Goal: Transaction & Acquisition: Purchase product/service

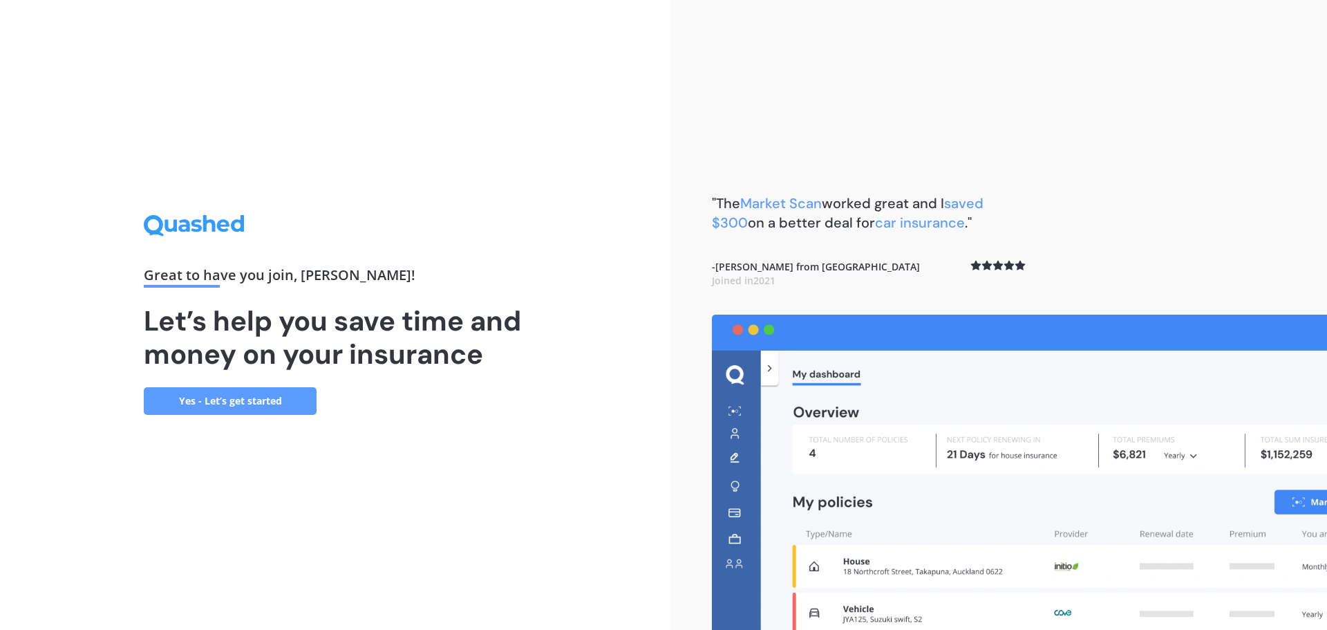
click at [245, 408] on link "Yes - Let’s get started" at bounding box center [230, 401] width 173 height 28
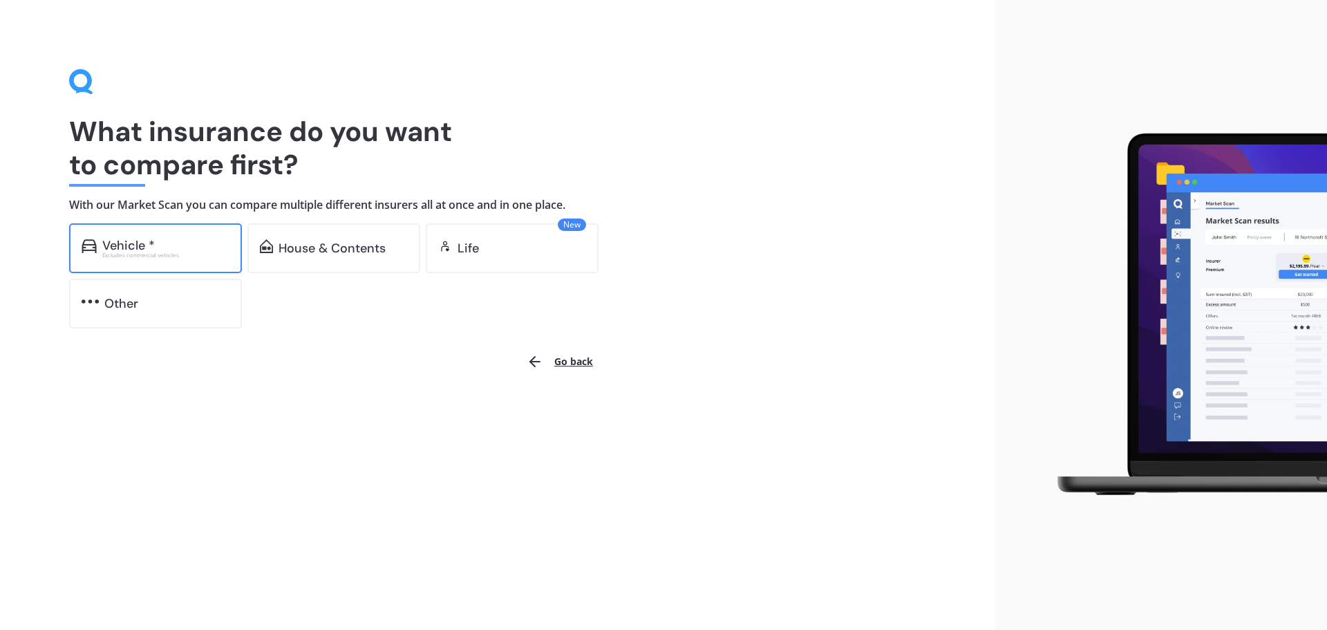
click at [171, 248] on div "Vehicle *" at bounding box center [165, 245] width 127 height 14
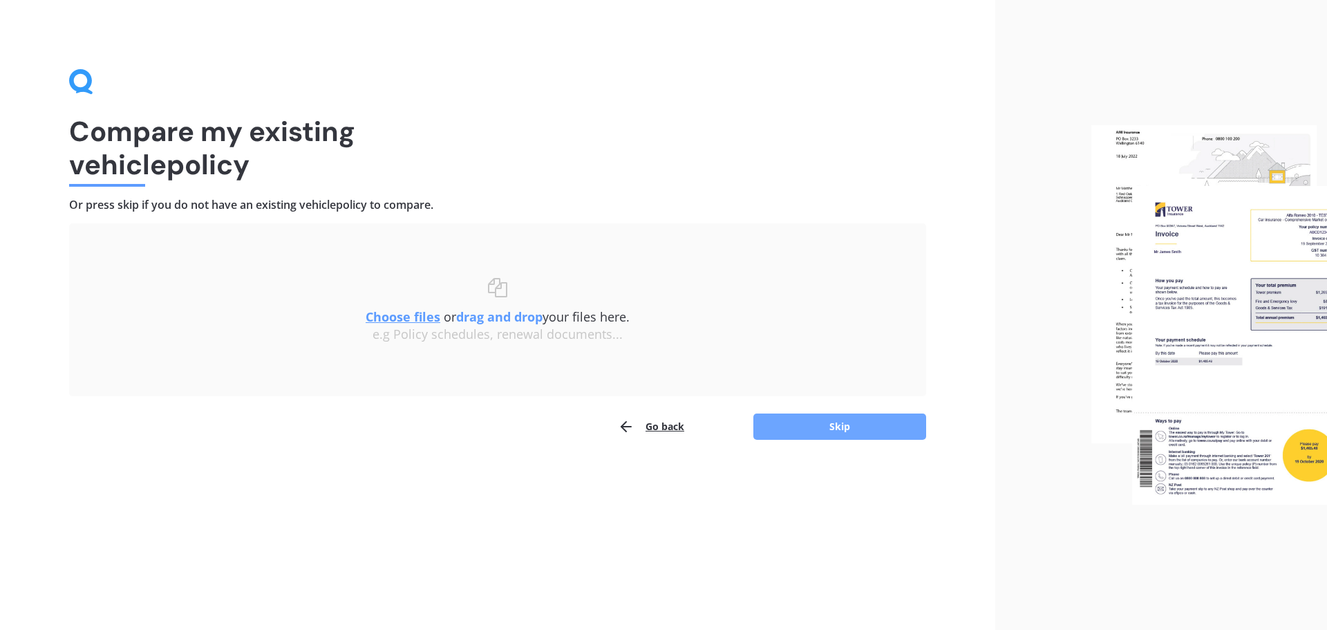
click at [856, 421] on button "Skip" at bounding box center [839, 426] width 173 height 26
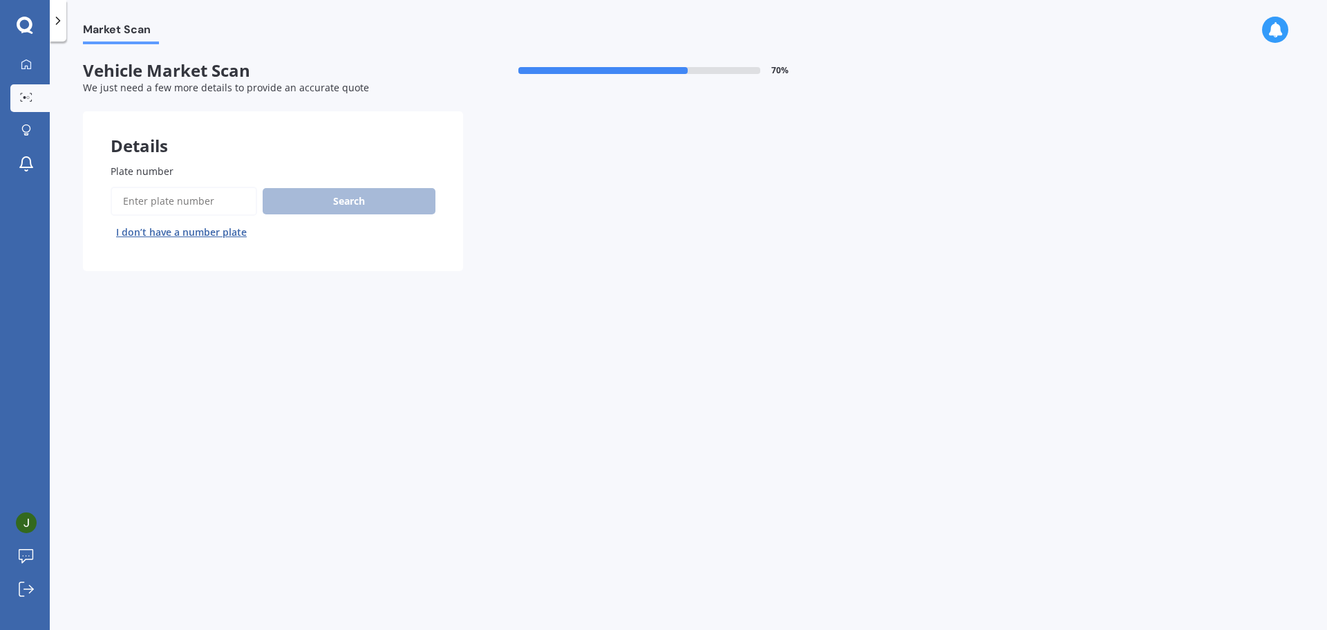
click at [157, 203] on input "Plate number" at bounding box center [184, 201] width 147 height 29
type input "PSY494"
click at [404, 191] on button "Search" at bounding box center [349, 201] width 173 height 26
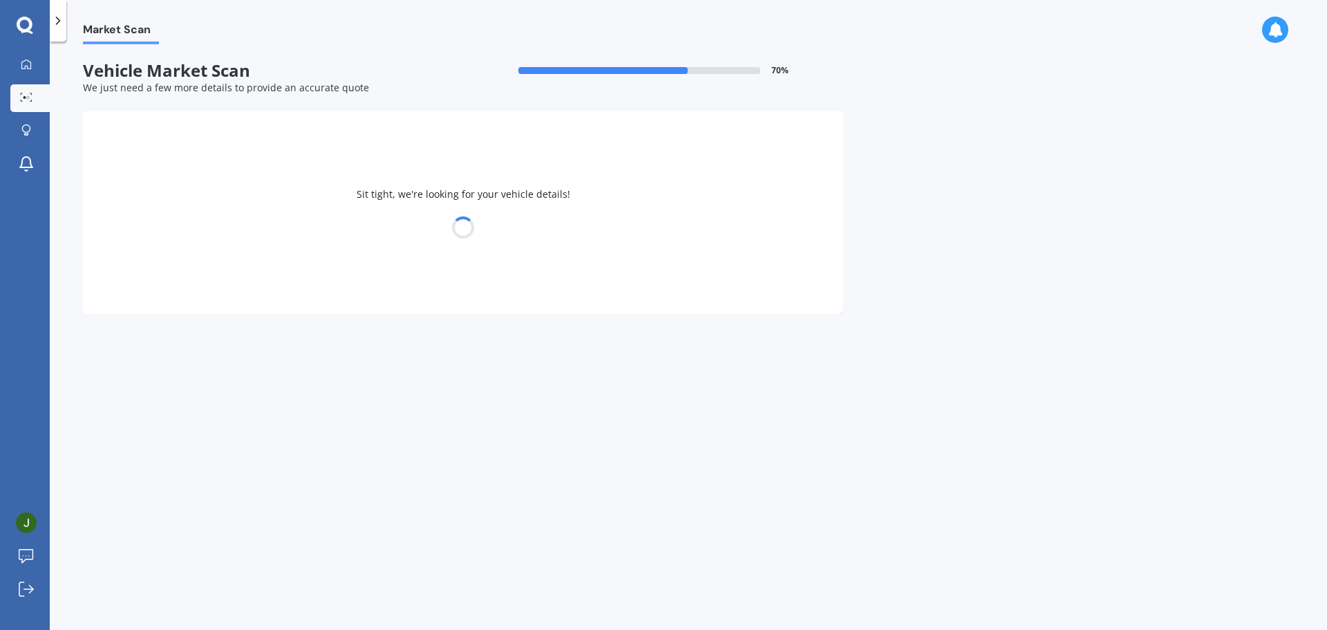
select select "KIA"
select select "STONIC"
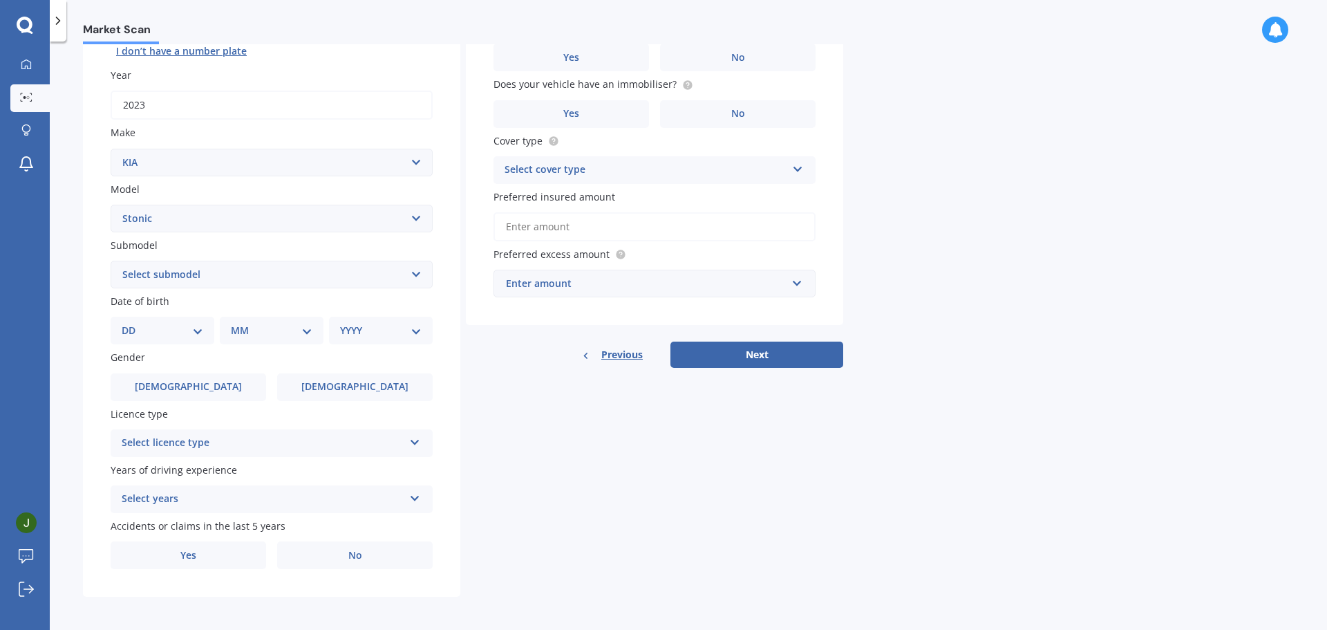
scroll to position [184, 0]
click at [194, 328] on select "DD 01 02 03 04 05 06 07 08 09 10 11 12 13 14 15 16 17 18 19 20 21 22 23 24 25 2…" at bounding box center [163, 327] width 82 height 15
select select "25"
click at [133, 320] on select "DD 01 02 03 04 05 06 07 08 09 10 11 12 13 14 15 16 17 18 19 20 21 22 23 24 25 2…" at bounding box center [163, 327] width 82 height 15
click at [243, 327] on select "MM 01 02 03 04 05 06 07 08 09 10 11 12" at bounding box center [274, 327] width 76 height 15
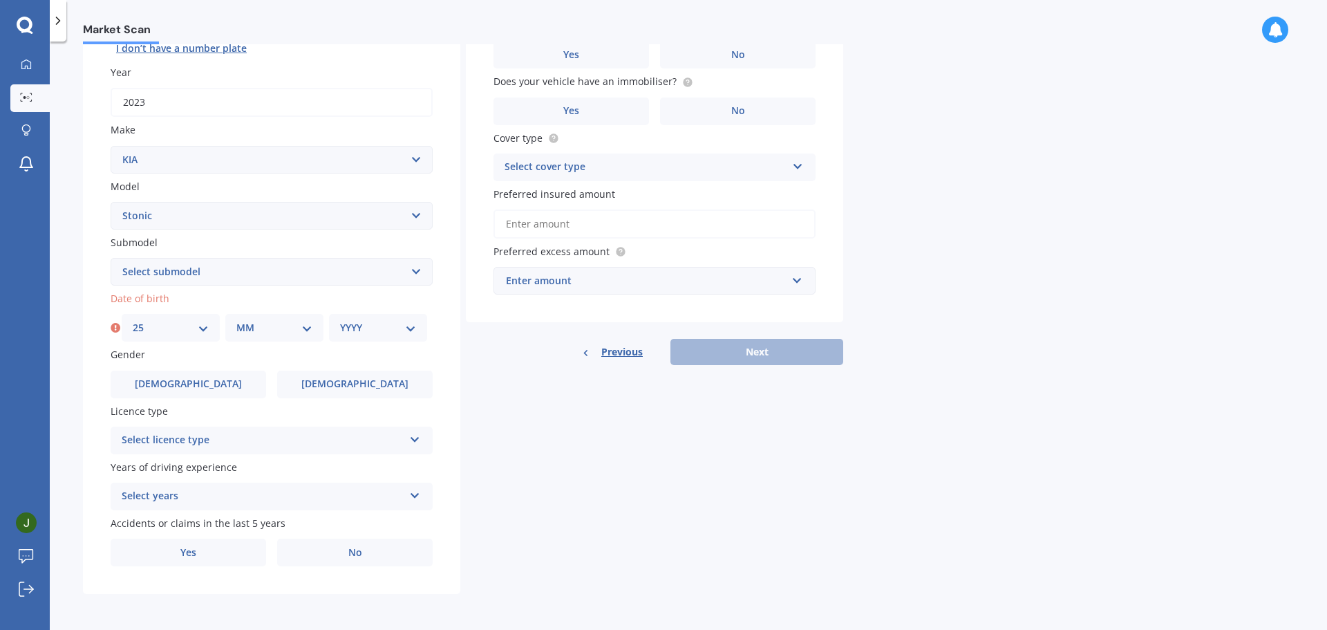
select select "05"
click at [236, 320] on select "MM 01 02 03 04 05 06 07 08 09 10 11 12" at bounding box center [274, 327] width 76 height 15
click at [368, 329] on select "YYYY 2025 2024 2023 2022 2021 2020 2019 2018 2017 2016 2015 2014 2013 2012 2011…" at bounding box center [378, 327] width 76 height 15
select select "1963"
click at [340, 320] on select "YYYY 2025 2024 2023 2022 2021 2020 2019 2018 2017 2016 2015 2014 2013 2012 2011…" at bounding box center [378, 327] width 76 height 15
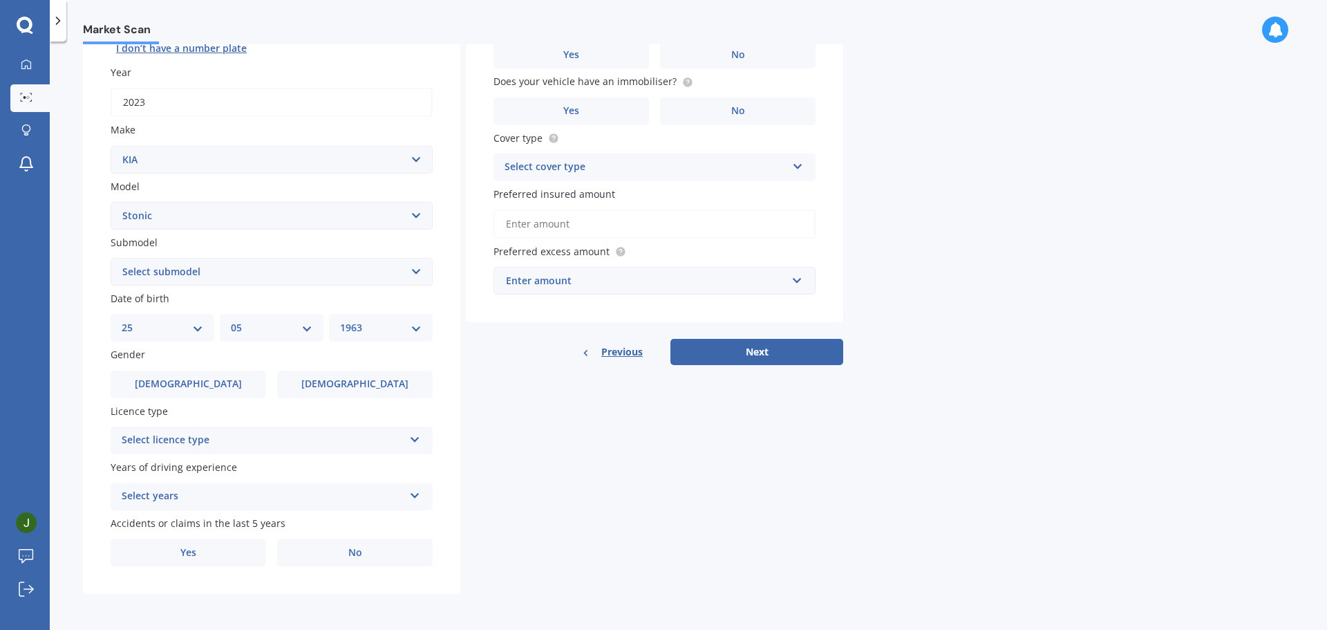
drag, startPoint x: 509, startPoint y: 419, endPoint x: 414, endPoint y: 426, distance: 94.9
click at [509, 420] on div "Details Plate number Search I don’t have a number plate Year [DATE] Make Select…" at bounding box center [463, 260] width 760 height 667
click at [358, 386] on span "[DEMOGRAPHIC_DATA]" at bounding box center [355, 384] width 110 height 12
click at [0, 0] on input "[DEMOGRAPHIC_DATA]" at bounding box center [0, 0] width 0 height 0
click at [325, 444] on div "Select licence type" at bounding box center [263, 440] width 282 height 17
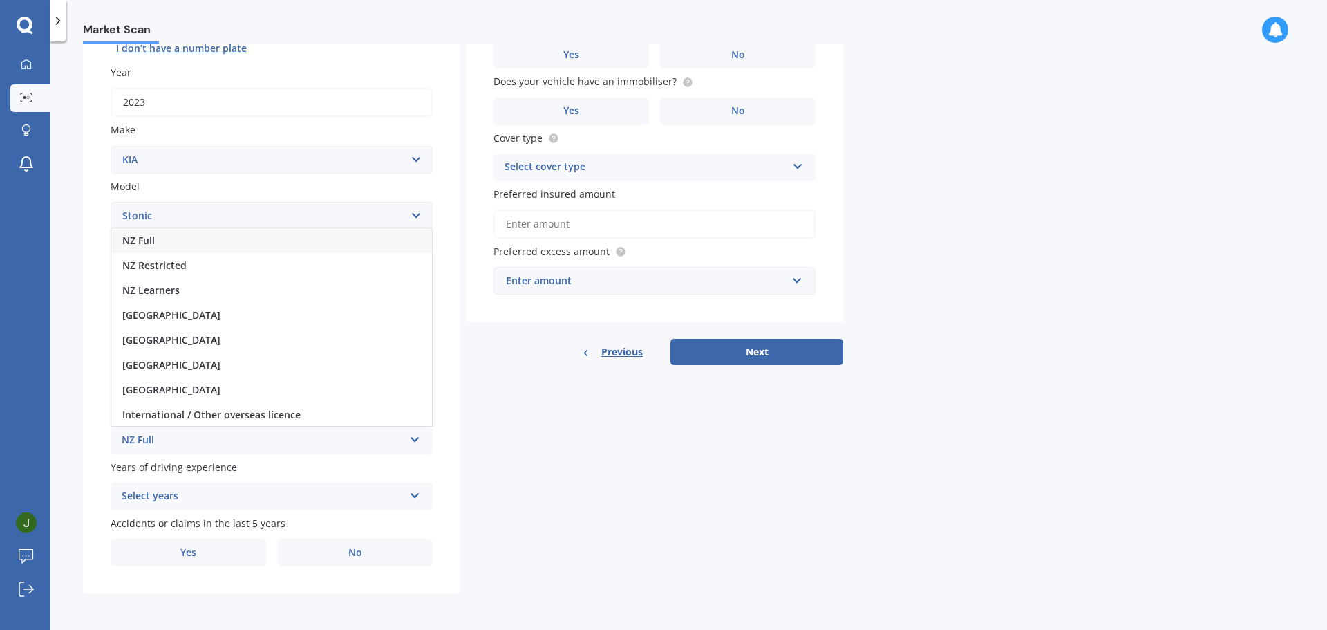
click at [151, 240] on span "NZ Full" at bounding box center [138, 240] width 32 height 13
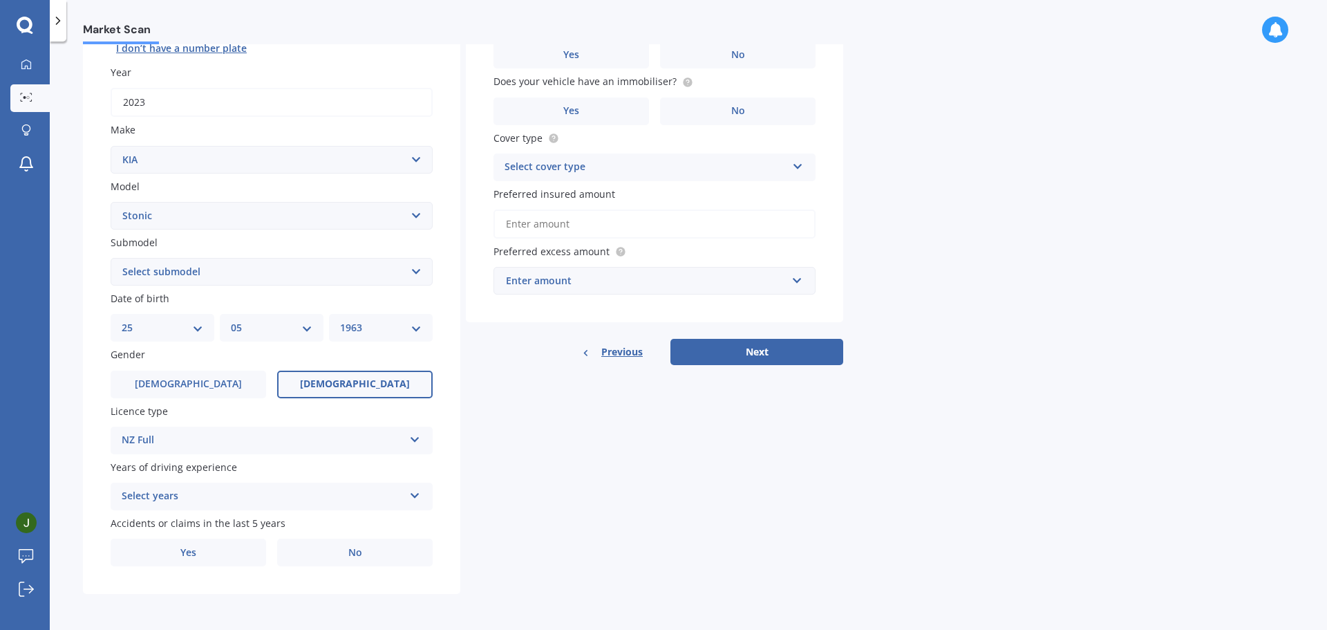
click at [411, 493] on icon at bounding box center [415, 493] width 12 height 10
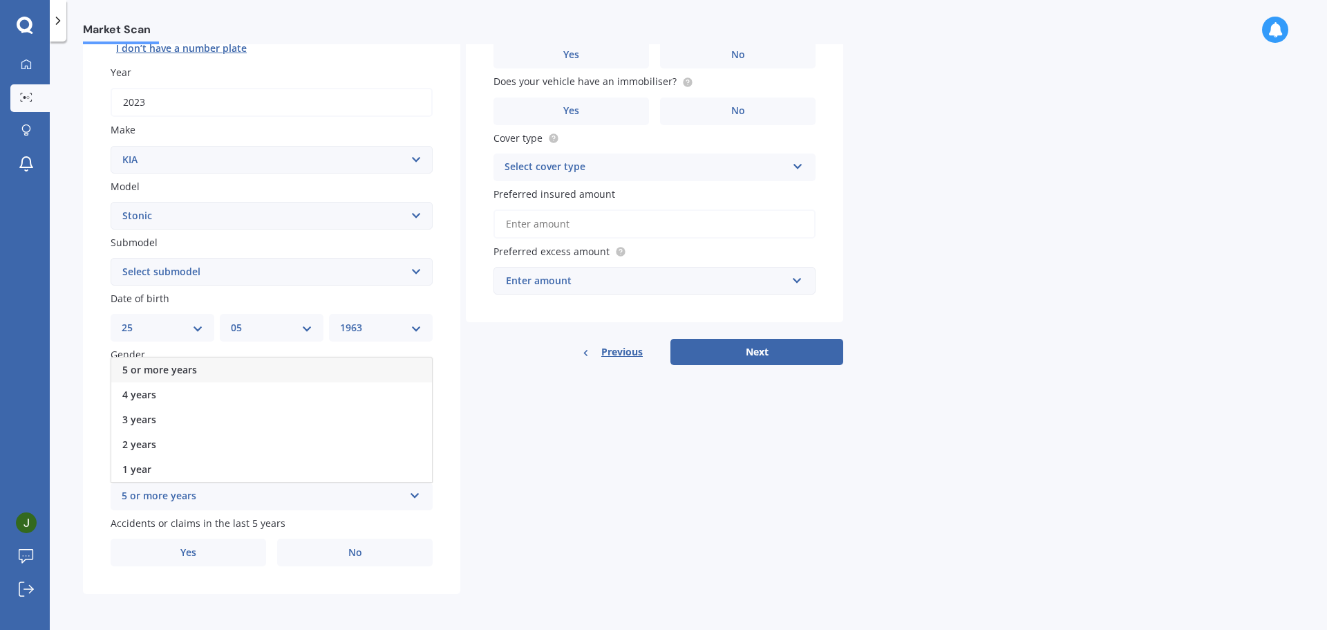
click at [177, 366] on span "5 or more years" at bounding box center [159, 369] width 75 height 13
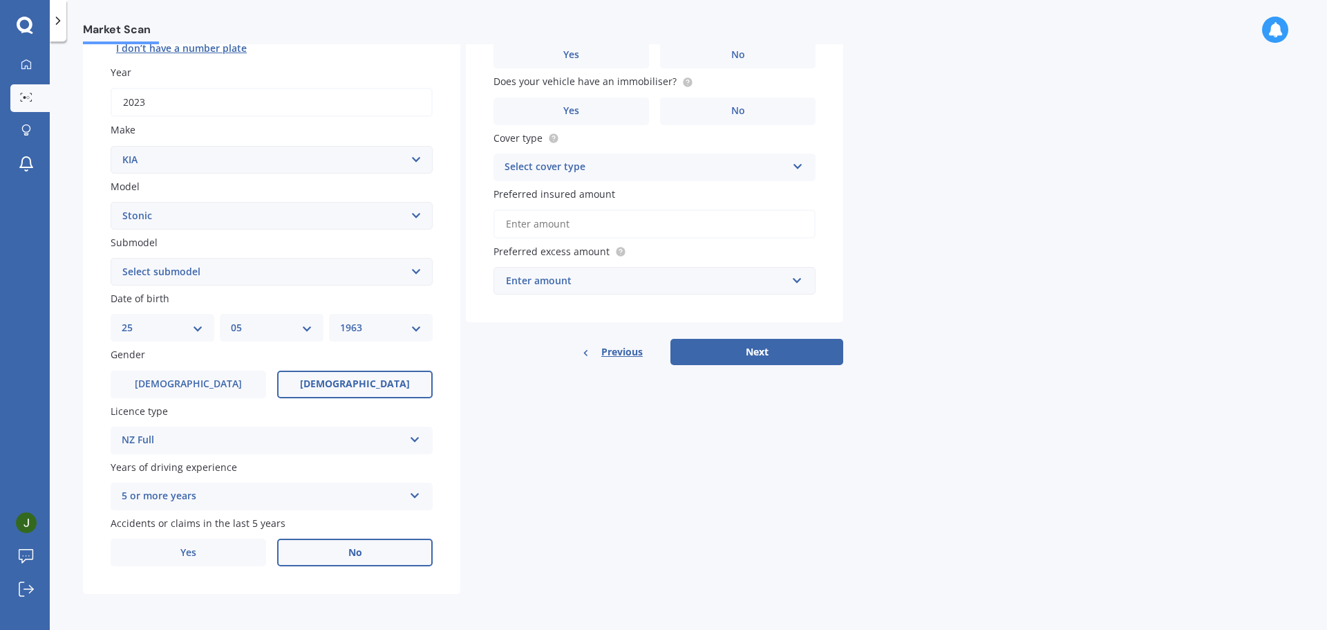
click at [339, 555] on label "No" at bounding box center [354, 552] width 155 height 28
click at [0, 0] on input "No" at bounding box center [0, 0] width 0 height 0
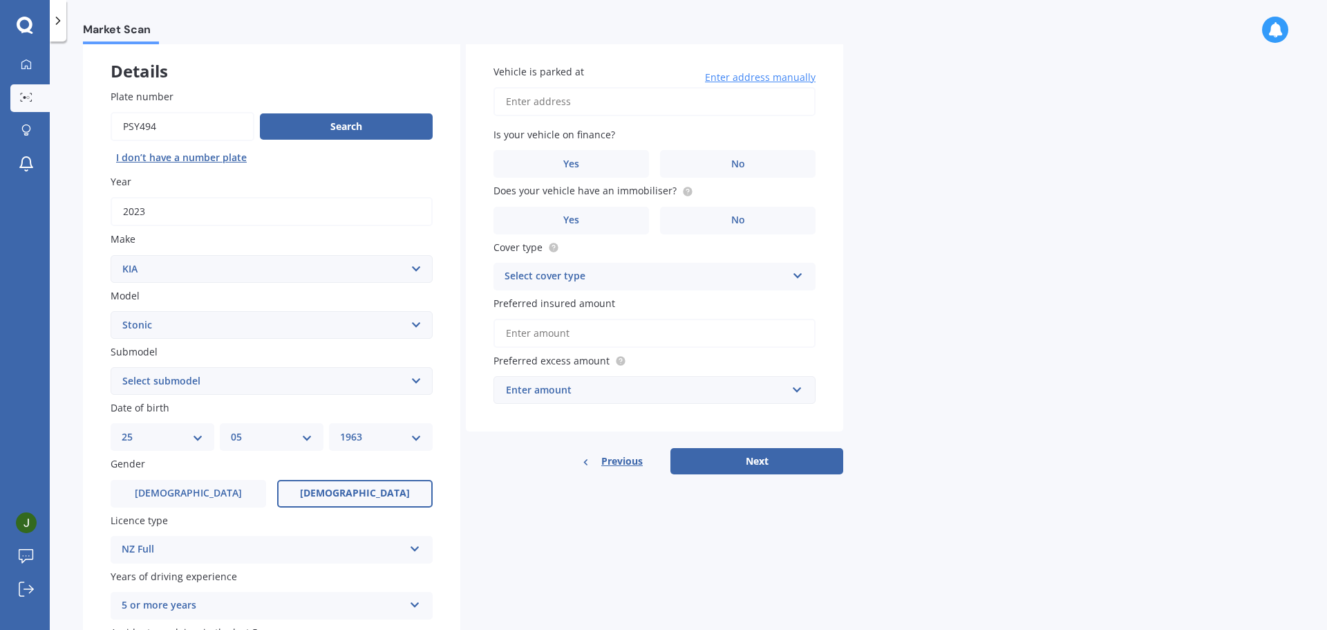
scroll to position [0, 0]
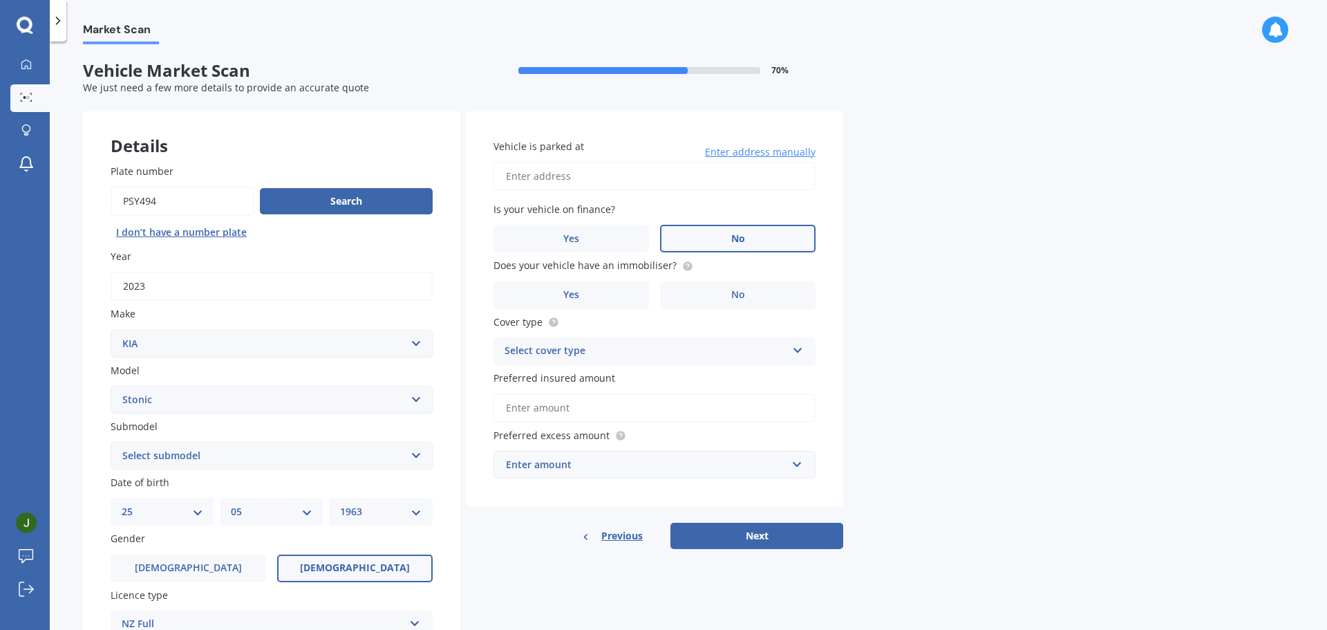
drag, startPoint x: 723, startPoint y: 237, endPoint x: 733, endPoint y: 238, distance: 10.4
click at [723, 238] on label "No" at bounding box center [737, 239] width 155 height 28
click at [0, 0] on input "No" at bounding box center [0, 0] width 0 height 0
click at [748, 290] on label "No" at bounding box center [737, 295] width 155 height 28
click at [0, 0] on input "No" at bounding box center [0, 0] width 0 height 0
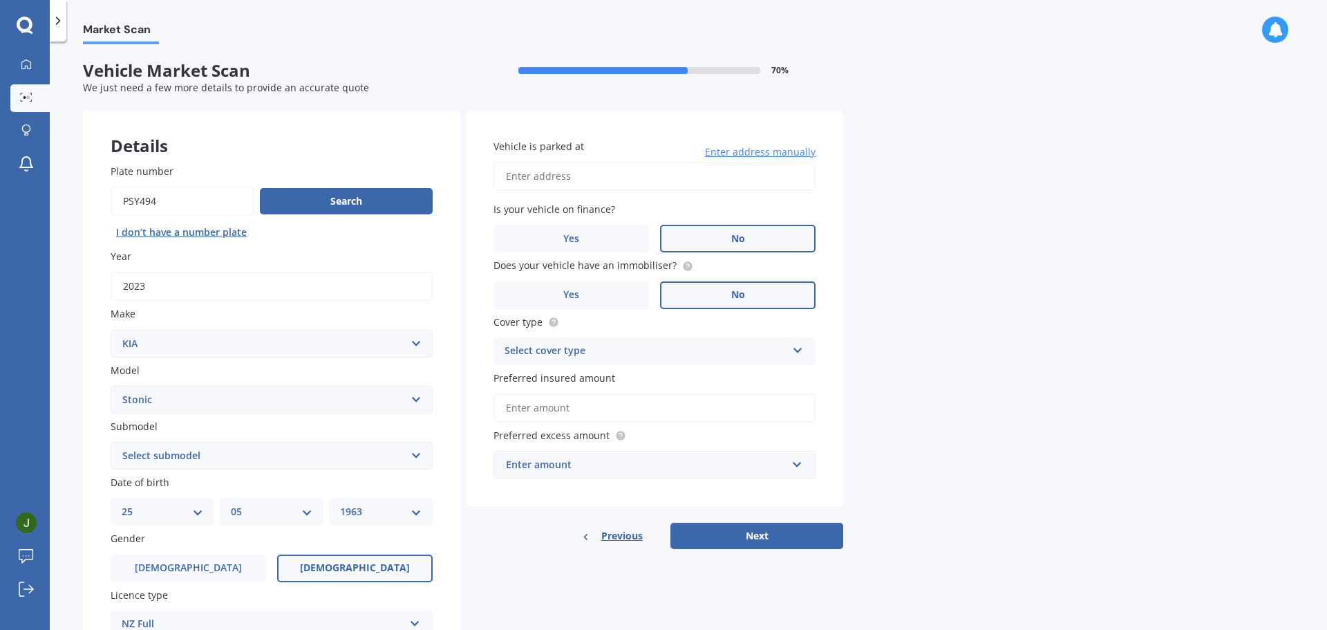
click at [697, 345] on div "Select cover type" at bounding box center [645, 351] width 282 height 17
click at [569, 375] on span "Comprehensive" at bounding box center [541, 377] width 73 height 13
click at [597, 174] on input "Vehicle is parked at" at bounding box center [654, 176] width 322 height 29
type input "[STREET_ADDRESS]"
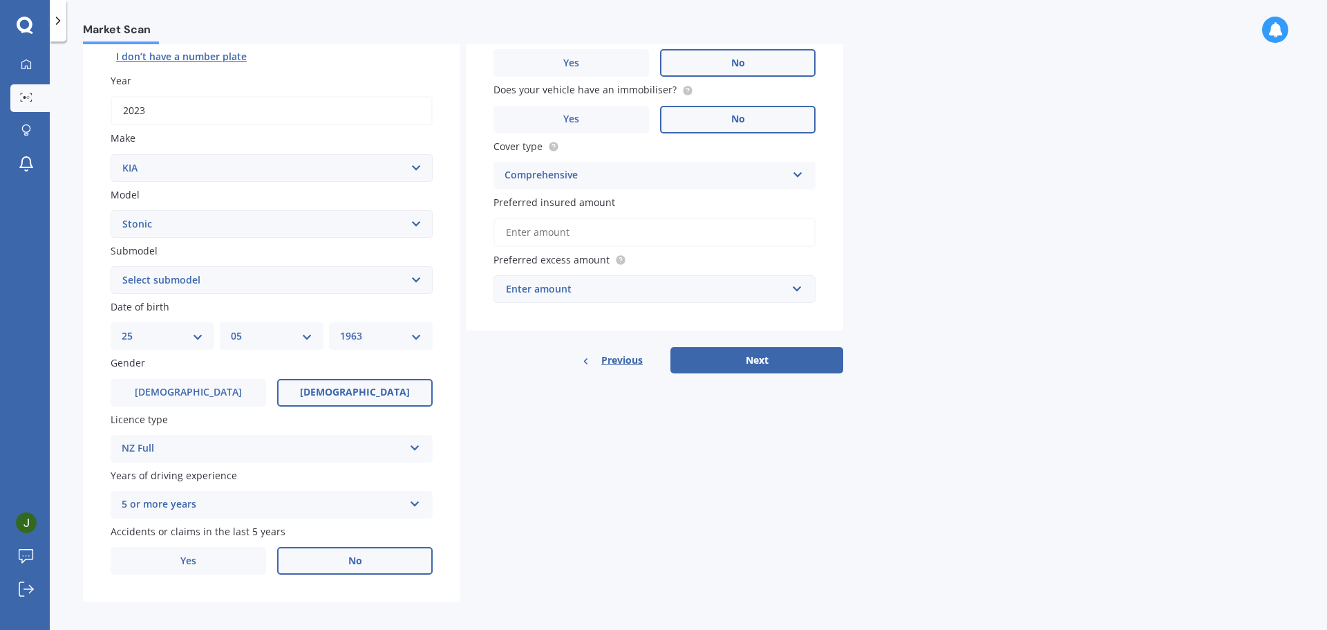
scroll to position [184, 0]
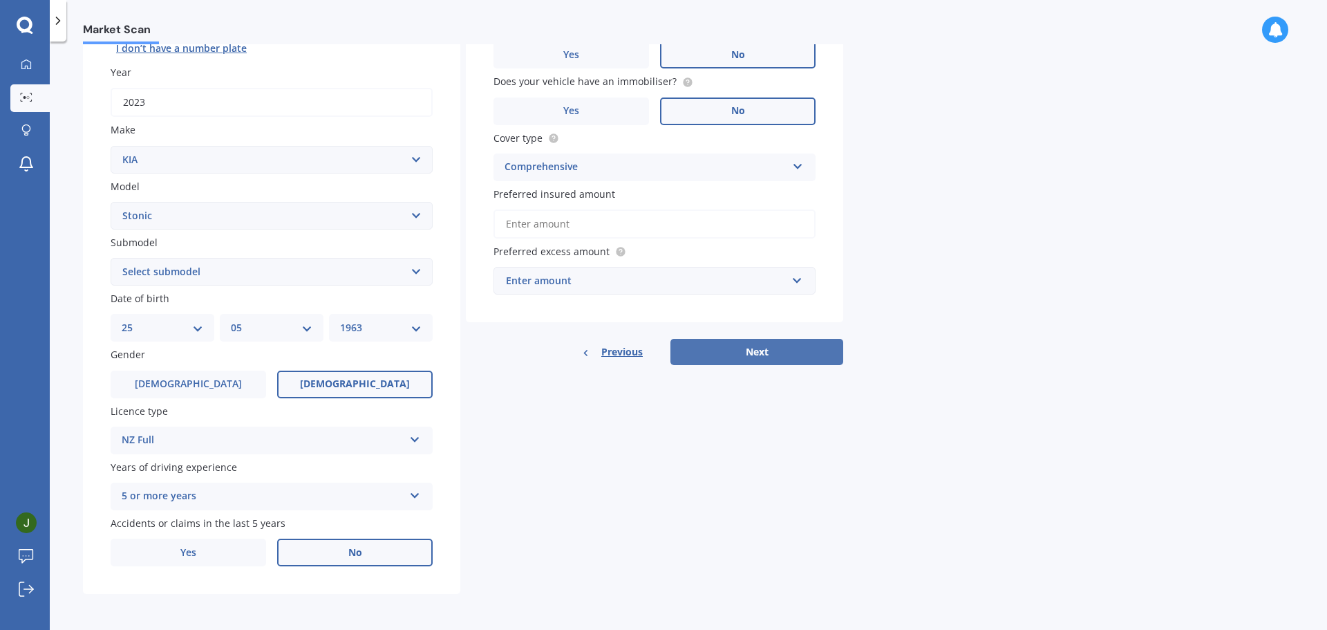
click at [758, 352] on button "Next" at bounding box center [756, 352] width 173 height 26
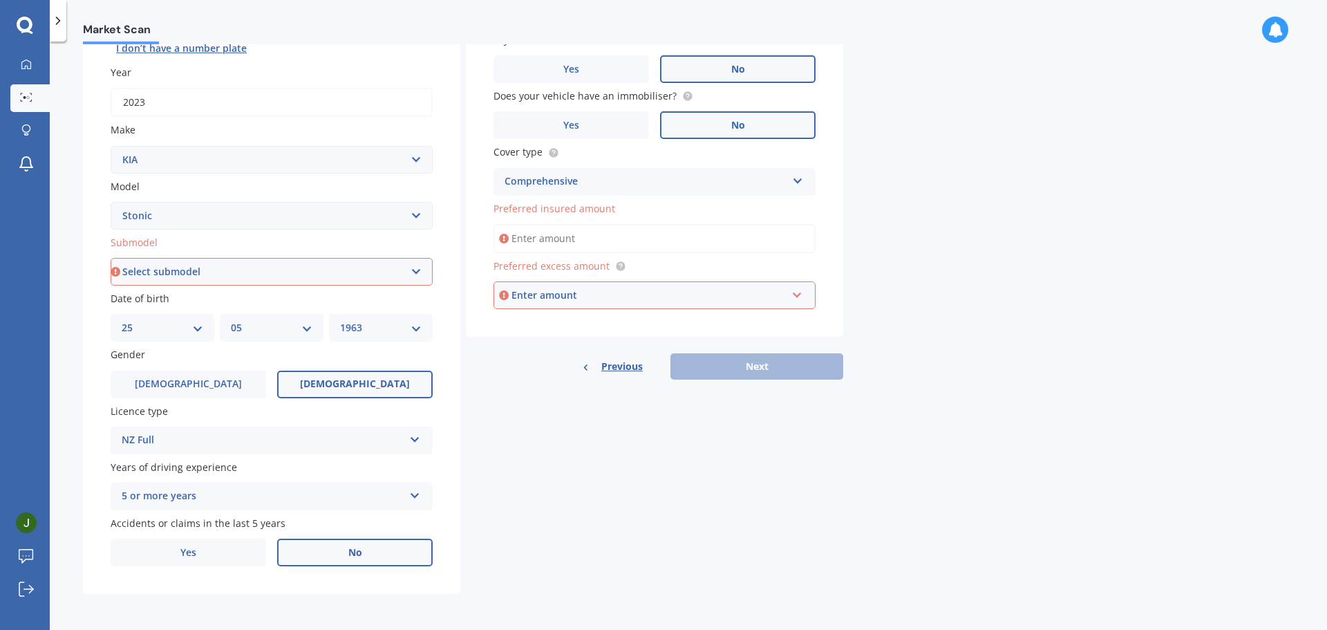
click at [551, 238] on input "Preferred insured amount" at bounding box center [654, 238] width 322 height 29
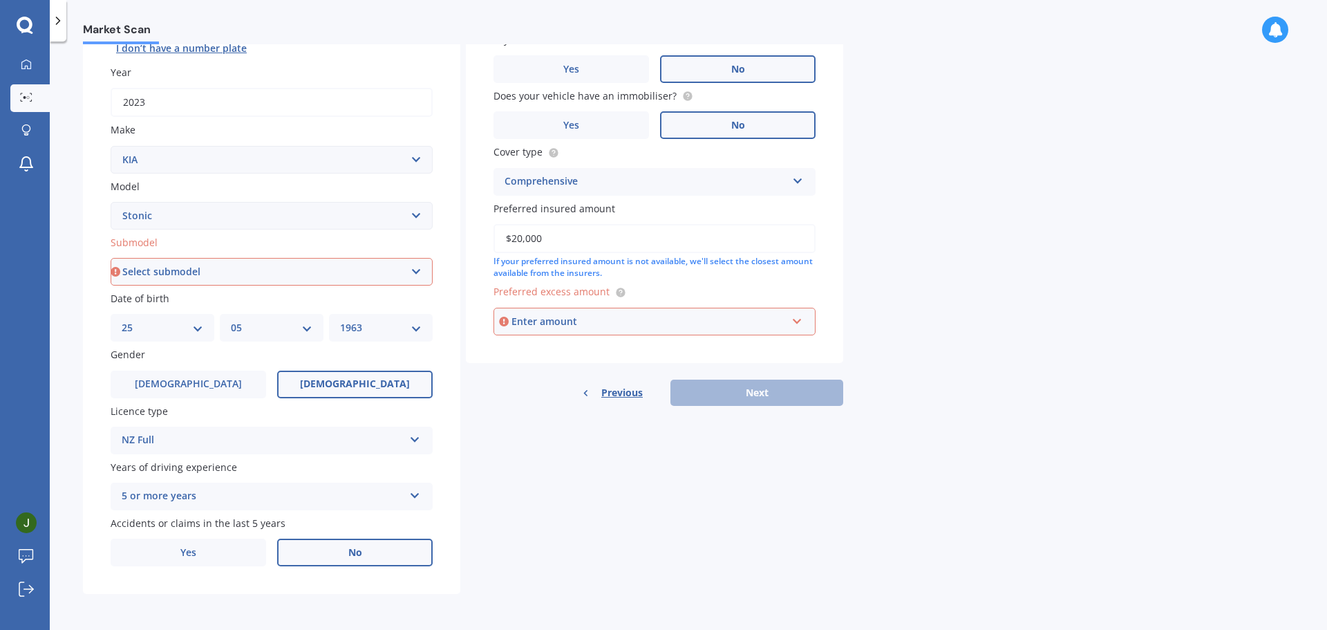
type input "$20,000"
click at [1111, 136] on div "Market Scan Vehicle Market Scan 70 % We just need a few more details to provide…" at bounding box center [688, 338] width 1277 height 588
click at [701, 317] on div "Enter amount" at bounding box center [648, 321] width 275 height 15
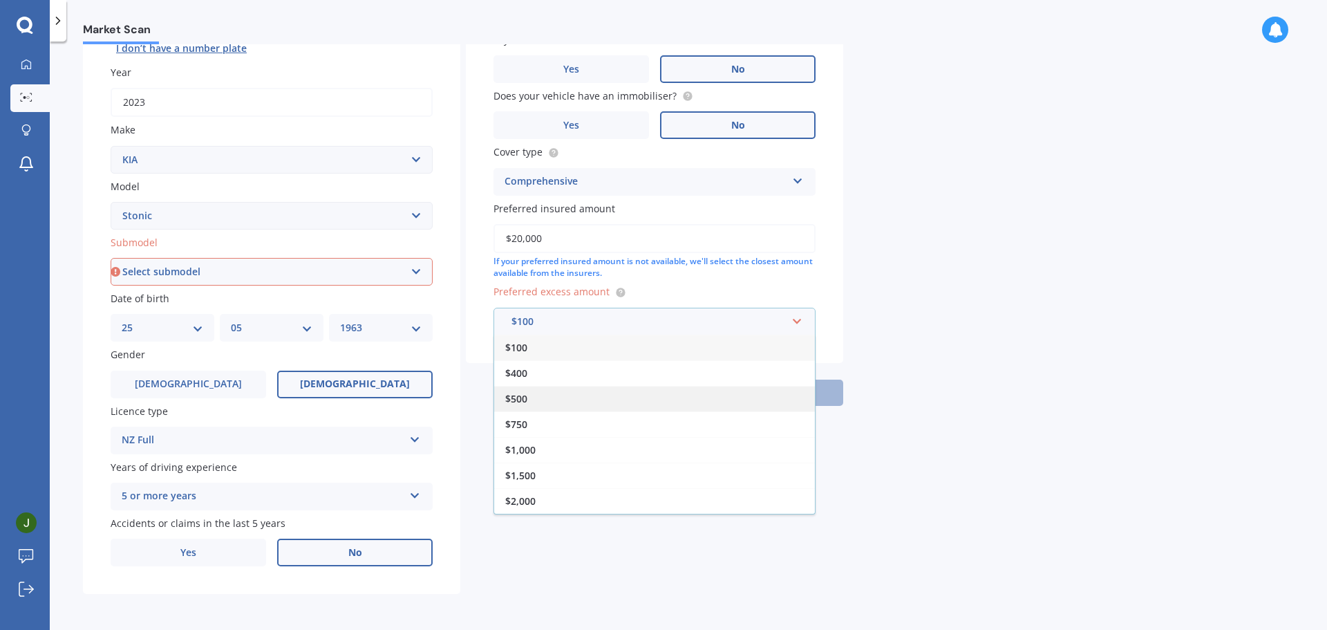
click at [565, 399] on div "$500" at bounding box center [654, 399] width 321 height 26
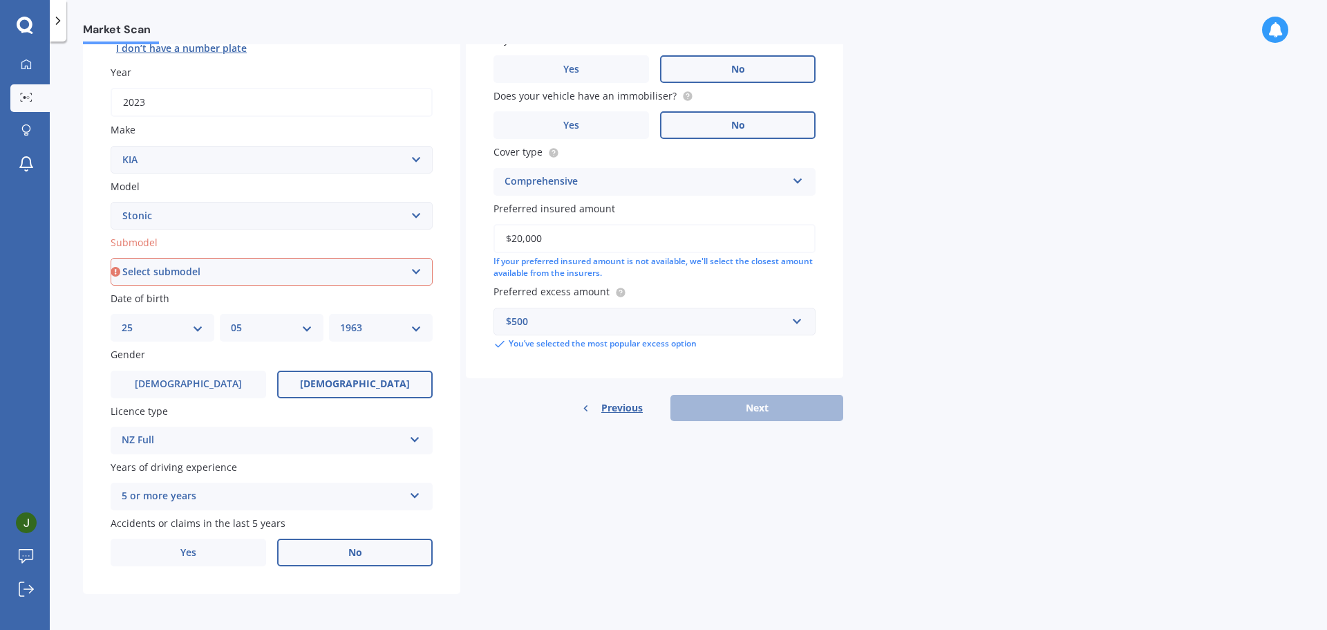
click at [641, 473] on div "Details Plate number Search I don’t have a number plate Year [DATE] Make Select…" at bounding box center [463, 260] width 760 height 667
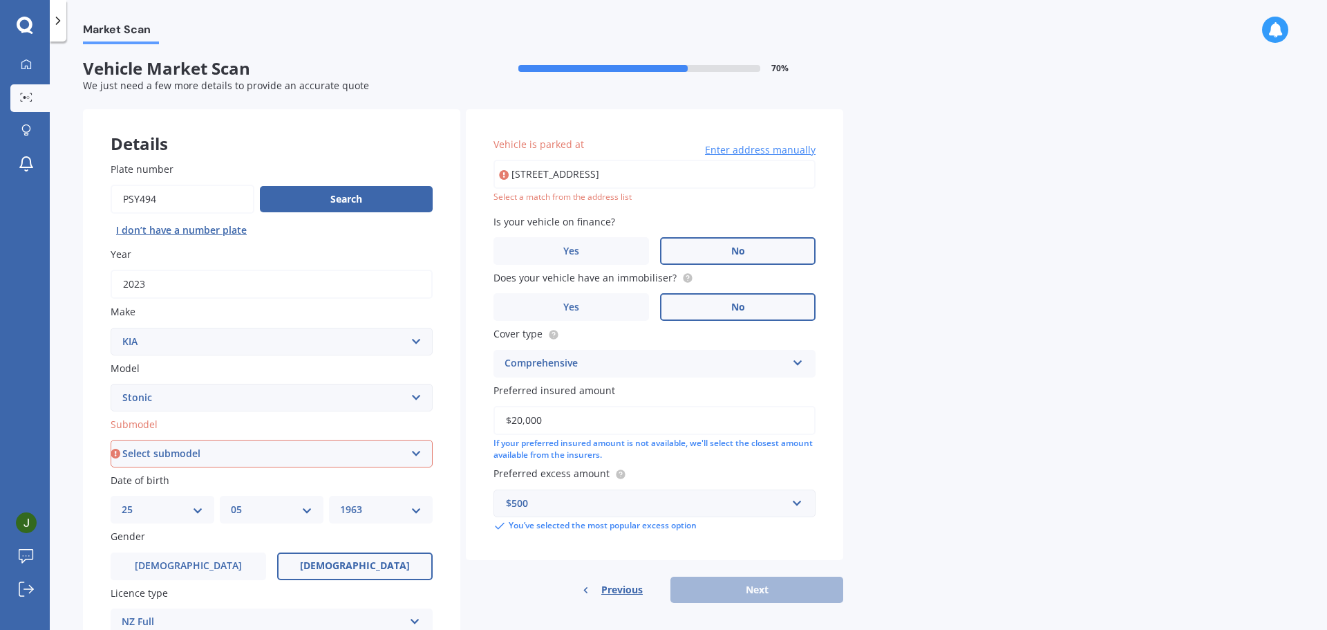
scroll to position [0, 0]
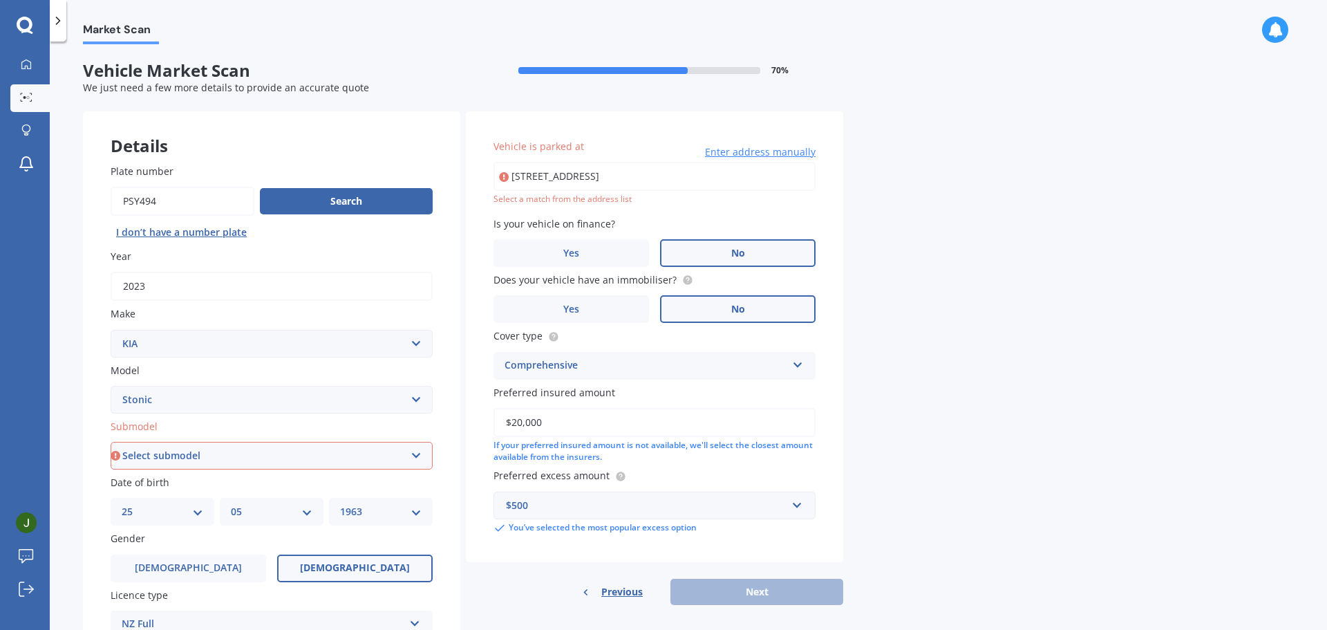
click at [501, 178] on icon at bounding box center [504, 177] width 10 height 14
click at [549, 180] on input "[STREET_ADDRESS]" at bounding box center [654, 176] width 322 height 29
click at [673, 178] on input "[STREET_ADDRESS]" at bounding box center [654, 176] width 322 height 29
drag, startPoint x: 673, startPoint y: 178, endPoint x: 679, endPoint y: 200, distance: 23.0
click at [679, 200] on div "[STREET_ADDRESS] Enter address manually Select a match from the address list" at bounding box center [654, 184] width 322 height 44
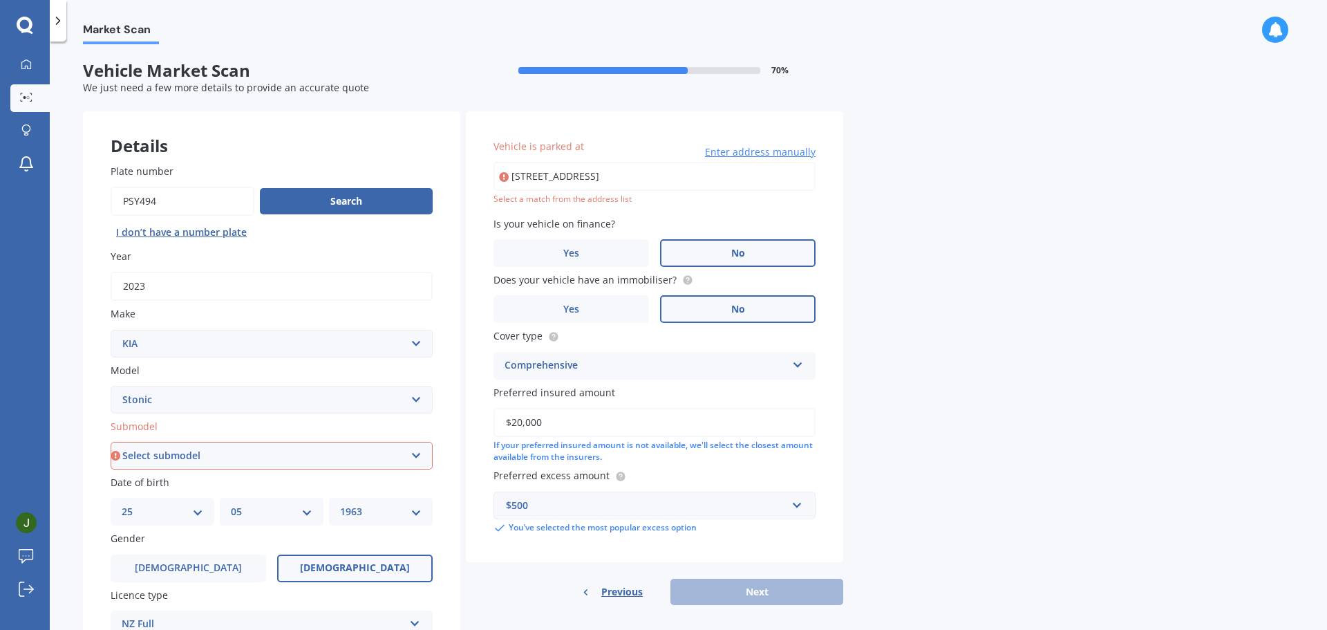
type input "[STREET_ADDRESS]"
click at [983, 261] on div "Market Scan Vehicle Market Scan 70 % We just need a few more details to provide…" at bounding box center [688, 338] width 1277 height 588
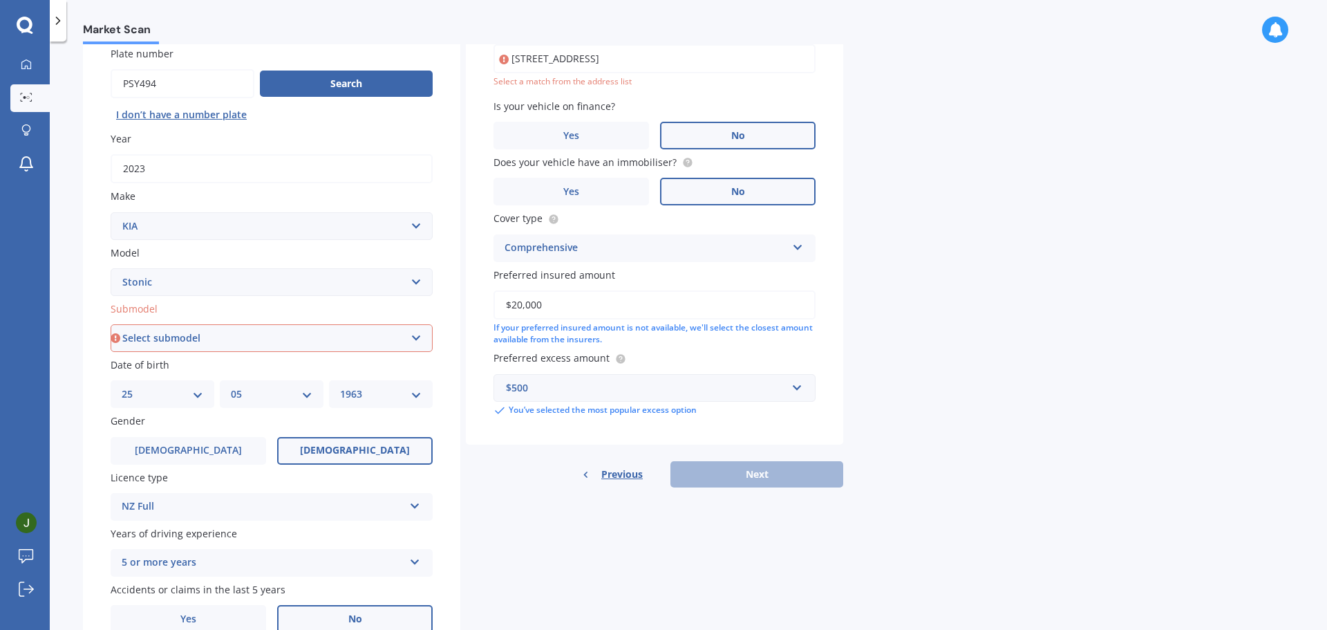
scroll to position [184, 0]
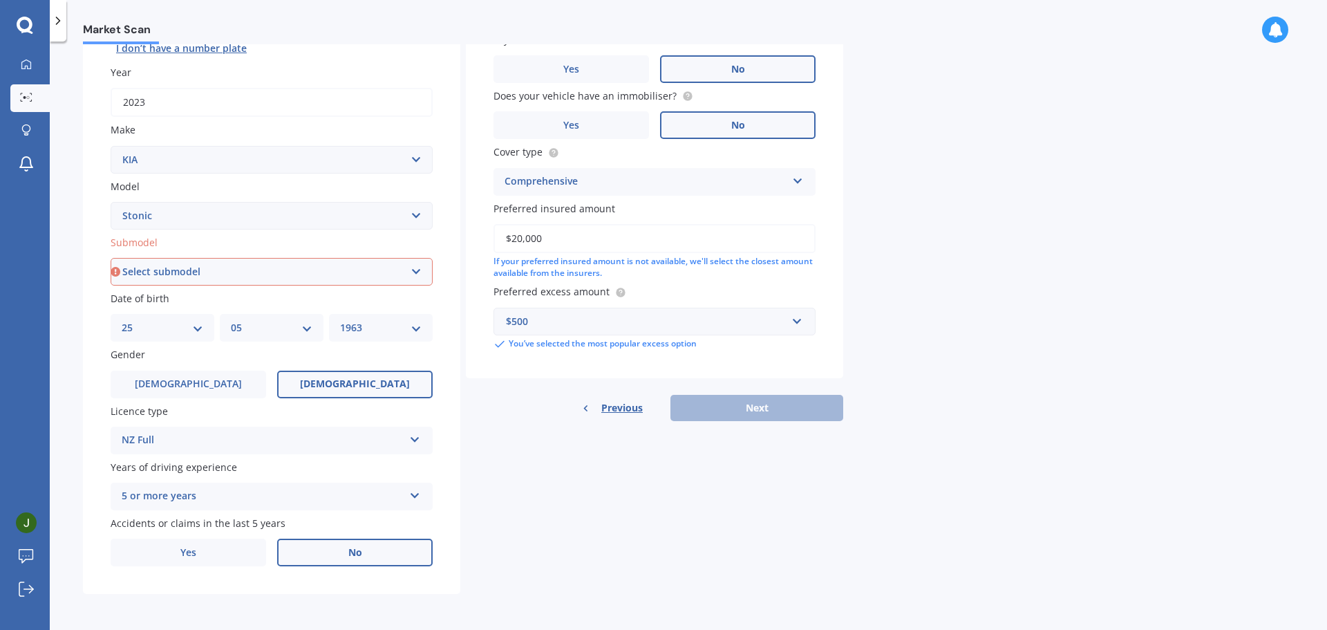
click at [304, 259] on select "Select submodel EX Hatchback 5dr Spts Auto 6sp 1.4i GT Line Hatchback 5dr DCT 7…" at bounding box center [272, 272] width 322 height 28
select select "GT LINE HATCHBACK 5DR DCT 7SP 1.0T"
click at [111, 258] on select "Select submodel EX Hatchback 5dr Spts Auto 6sp 1.4i GT Line Hatchback 5dr DCT 7…" at bounding box center [272, 272] width 322 height 28
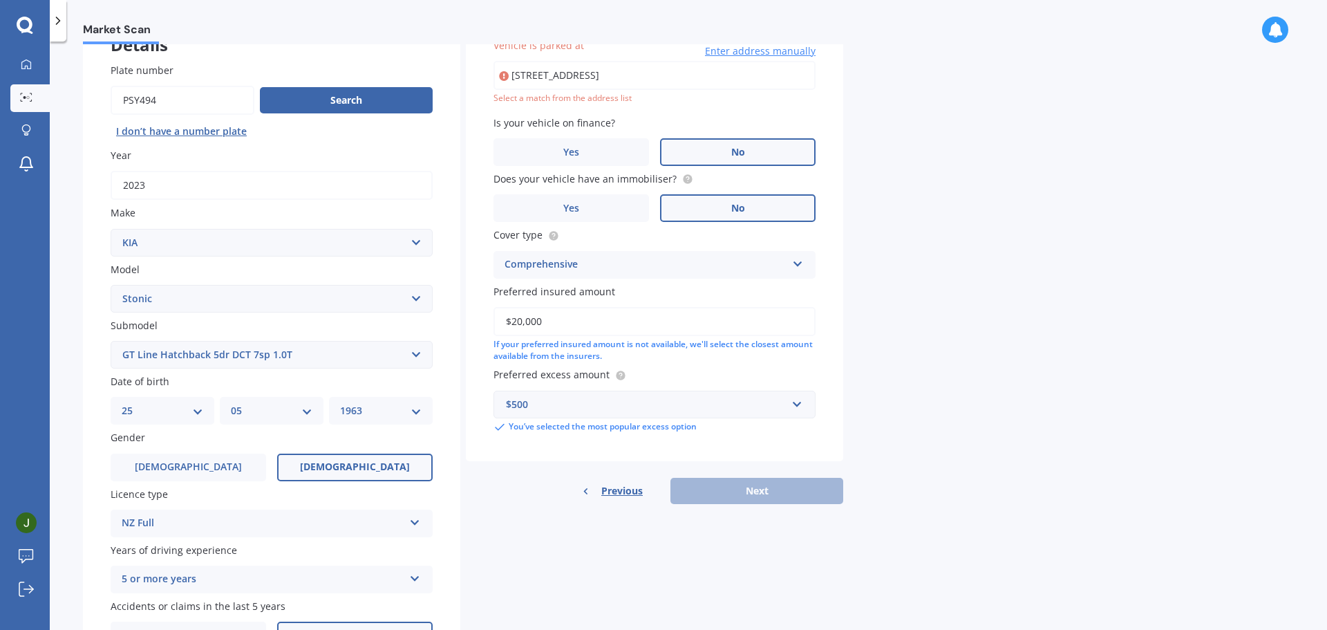
scroll to position [95, 0]
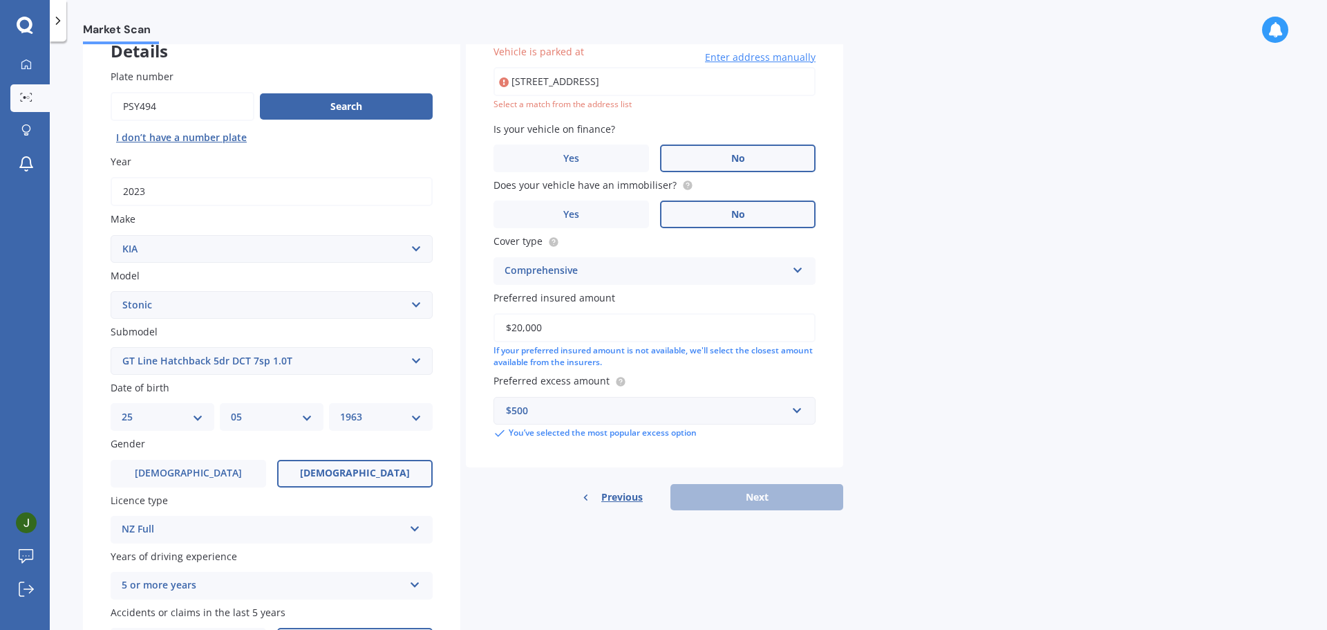
click at [726, 87] on input "[STREET_ADDRESS]" at bounding box center [654, 81] width 322 height 29
drag, startPoint x: 804, startPoint y: 78, endPoint x: 491, endPoint y: 102, distance: 313.9
click at [507, 106] on div "[STREET_ADDRESS] Enter address manually Select a match from the address list" at bounding box center [654, 89] width 322 height 44
type input "lington 6023"
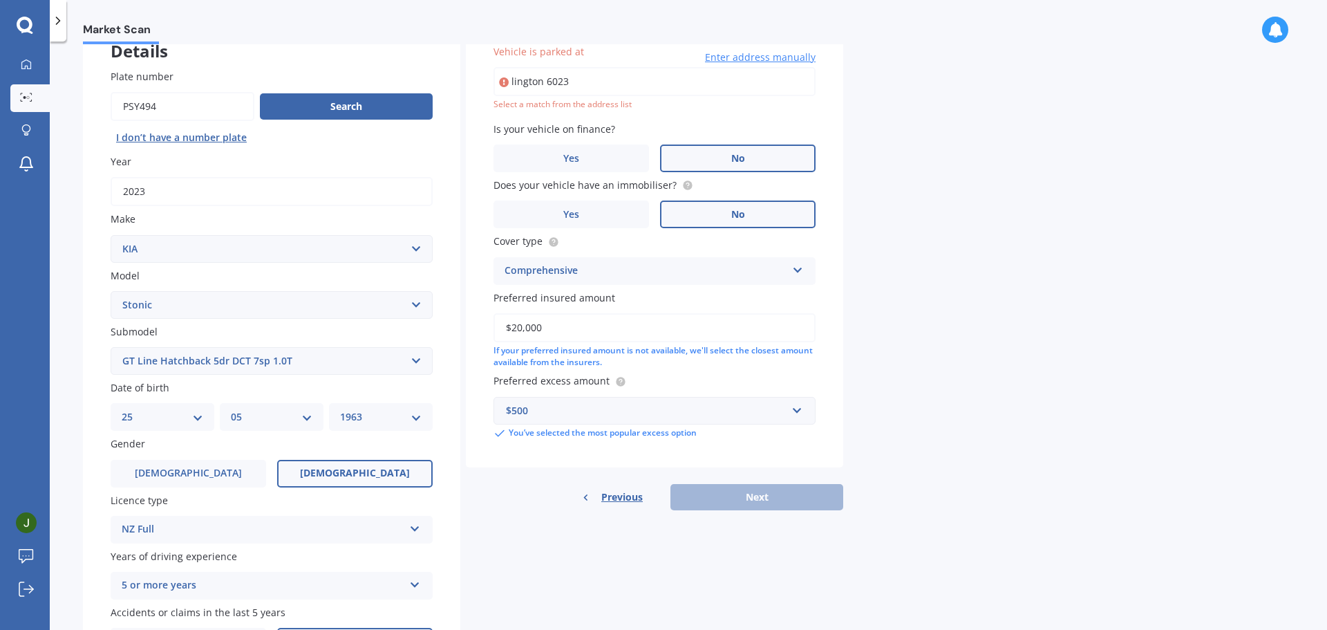
drag, startPoint x: 585, startPoint y: 78, endPoint x: 453, endPoint y: 97, distance: 133.3
click at [454, 97] on div "Details Plate number Search I don’t have a number plate Year [DATE] Make Select…" at bounding box center [463, 350] width 760 height 667
type input "[STREET_ADDRESS]"
click at [1039, 232] on div "Market Scan Vehicle Market Scan 70 % We just need a few more details to provide…" at bounding box center [688, 338] width 1277 height 588
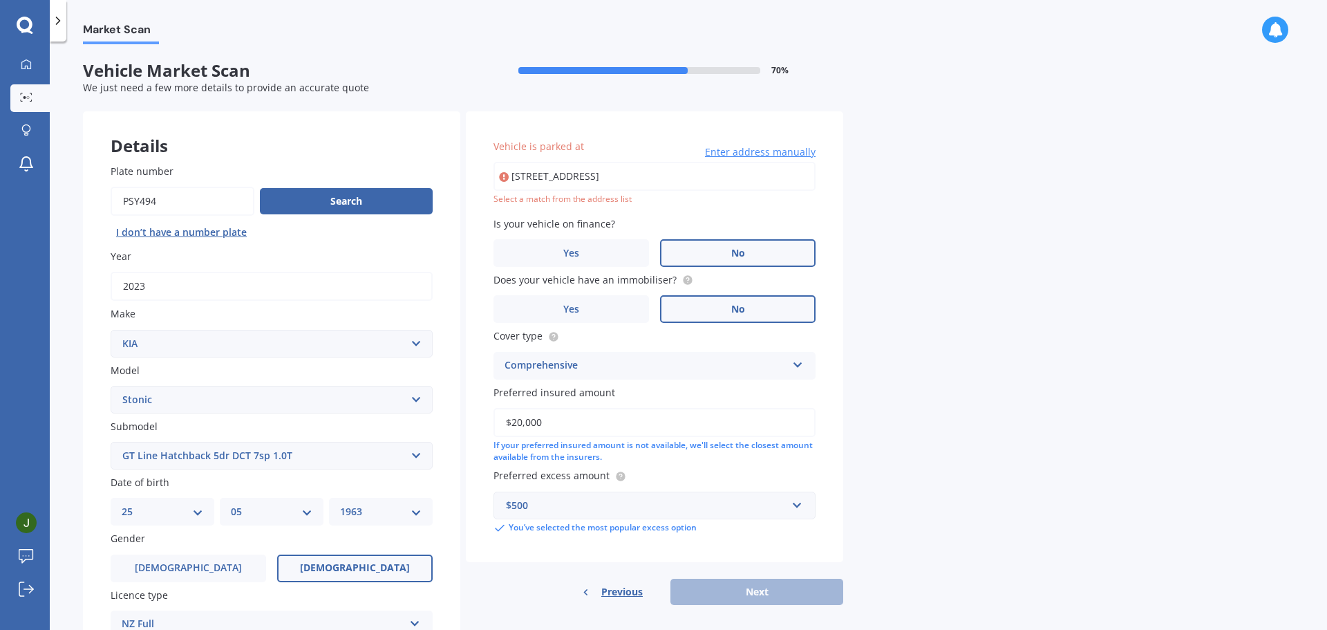
click at [746, 148] on span "Enter address manually" at bounding box center [760, 152] width 111 height 14
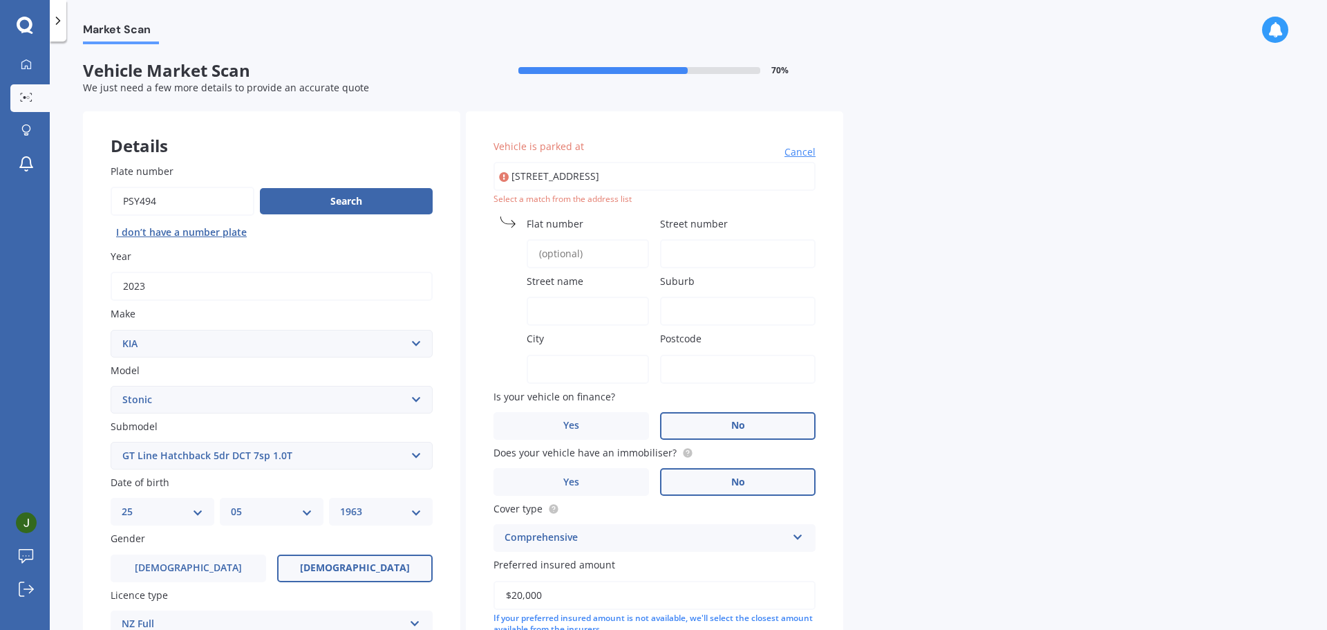
click at [689, 254] on input "Street number" at bounding box center [737, 253] width 155 height 29
type input "8"
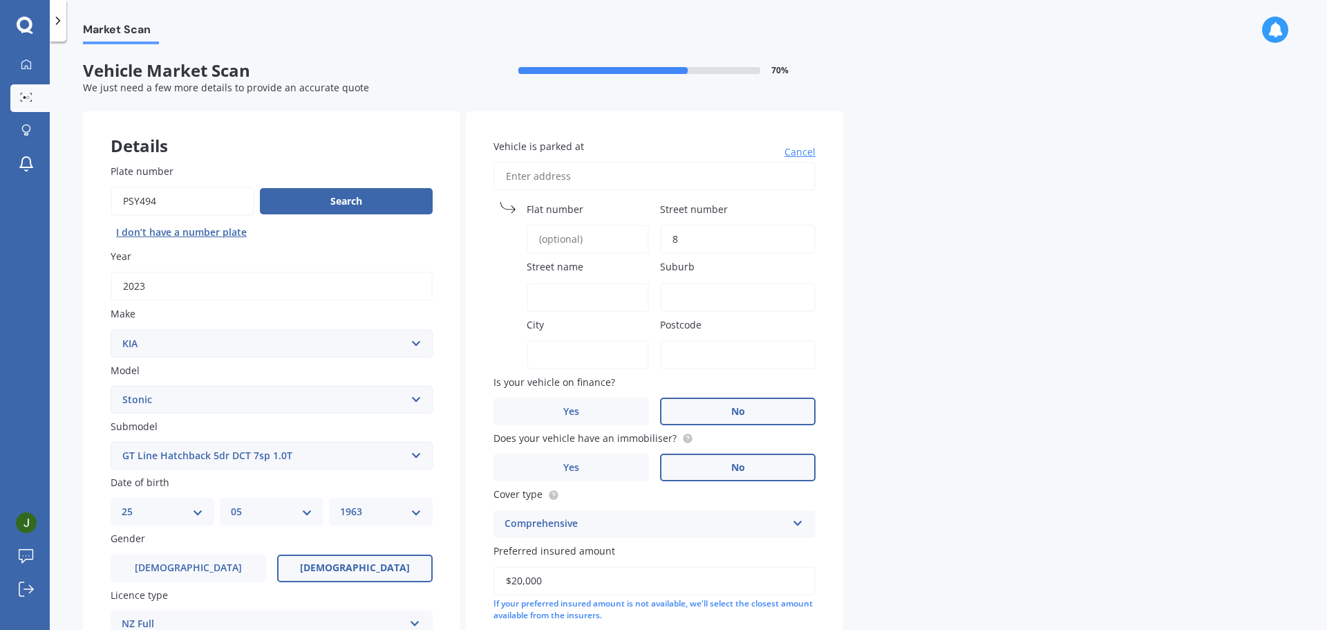
type input "[STREET_ADDRESS]"
type input "8"
type input "[GEOGRAPHIC_DATA]"
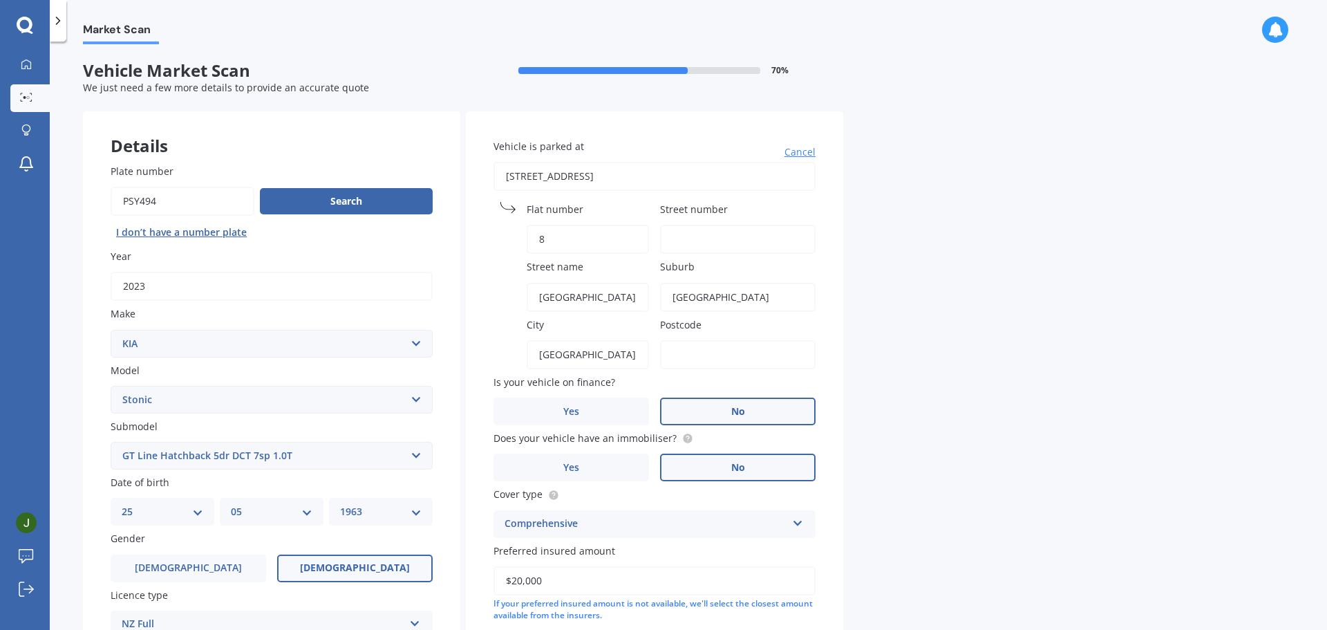
type input "6023"
click at [1001, 319] on div "Market Scan Vehicle Market Scan 70 % We just need a few more details to provide…" at bounding box center [688, 338] width 1277 height 588
click at [598, 238] on input "8" at bounding box center [588, 239] width 122 height 29
click at [734, 236] on input "Street number" at bounding box center [737, 239] width 155 height 29
type input "8"
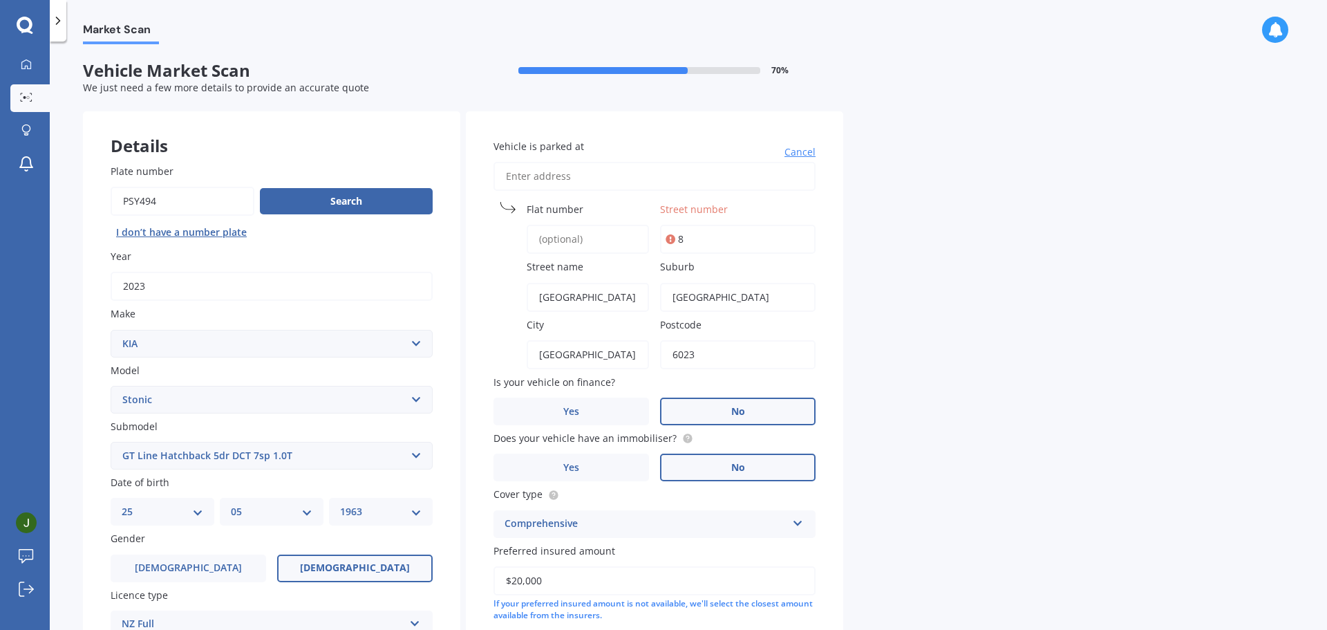
type input "[STREET_ADDRESS]"
type input "8"
click at [735, 231] on input "Street number" at bounding box center [737, 239] width 155 height 29
type input "8"
type input "[STREET_ADDRESS]"
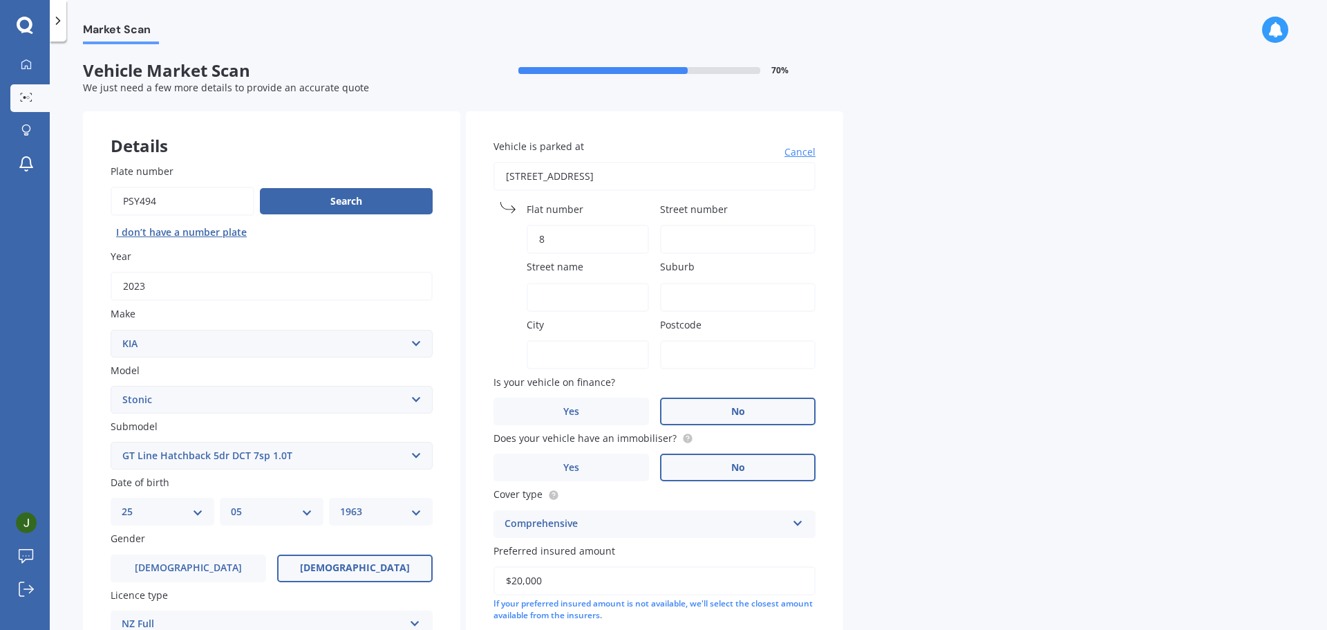
type input "[GEOGRAPHIC_DATA]"
type input "6023"
click at [735, 233] on input "Street number" at bounding box center [737, 239] width 155 height 29
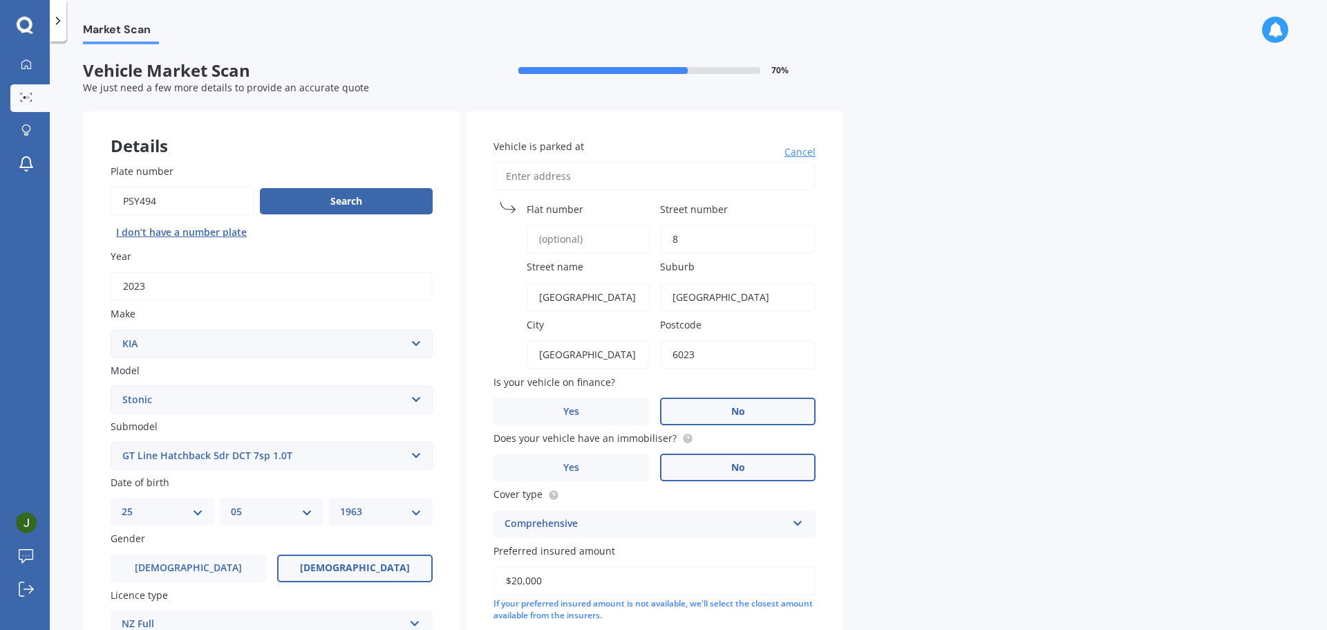
type input "8"
click at [970, 266] on div "Market Scan Vehicle Market Scan 70 % We just need a few more details to provide…" at bounding box center [688, 338] width 1277 height 588
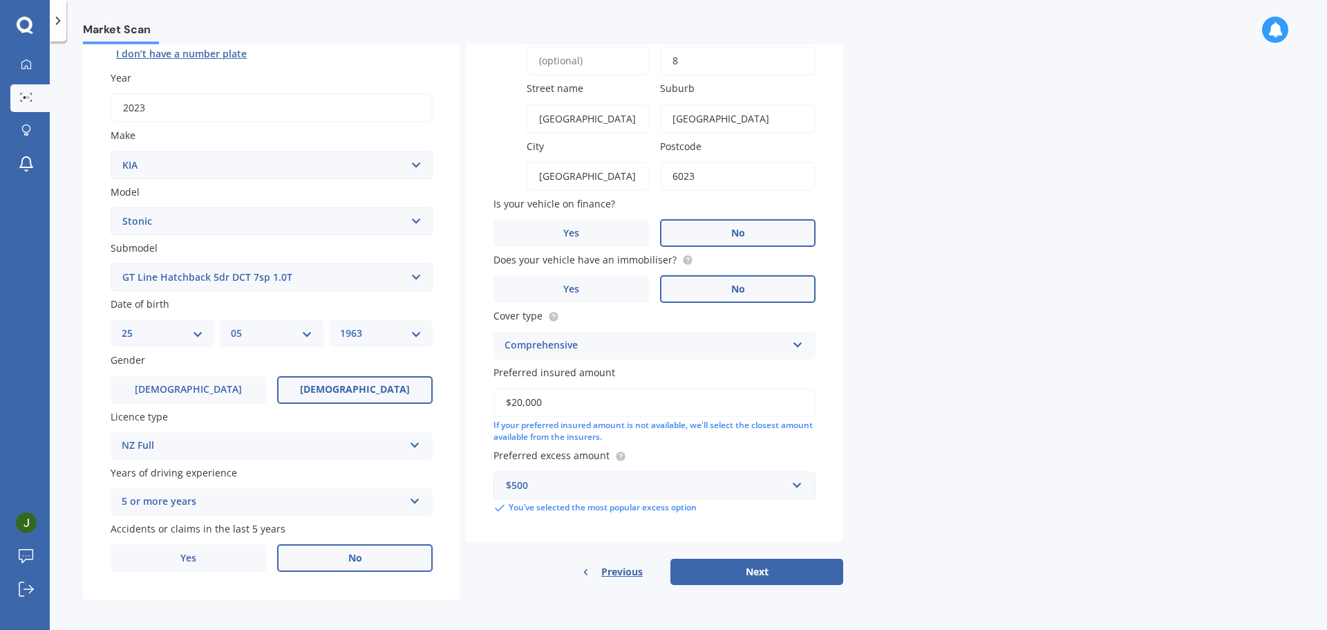
scroll to position [184, 0]
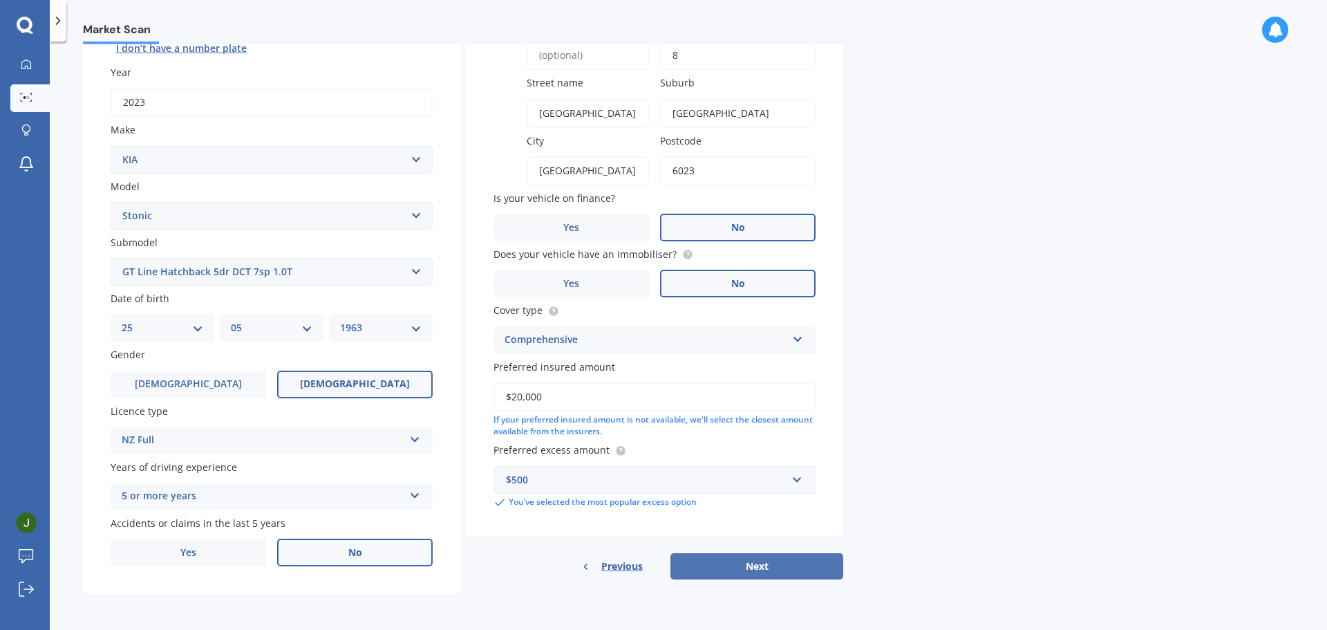
click at [761, 571] on button "Next" at bounding box center [756, 566] width 173 height 26
select select "25"
select select "05"
select select "1963"
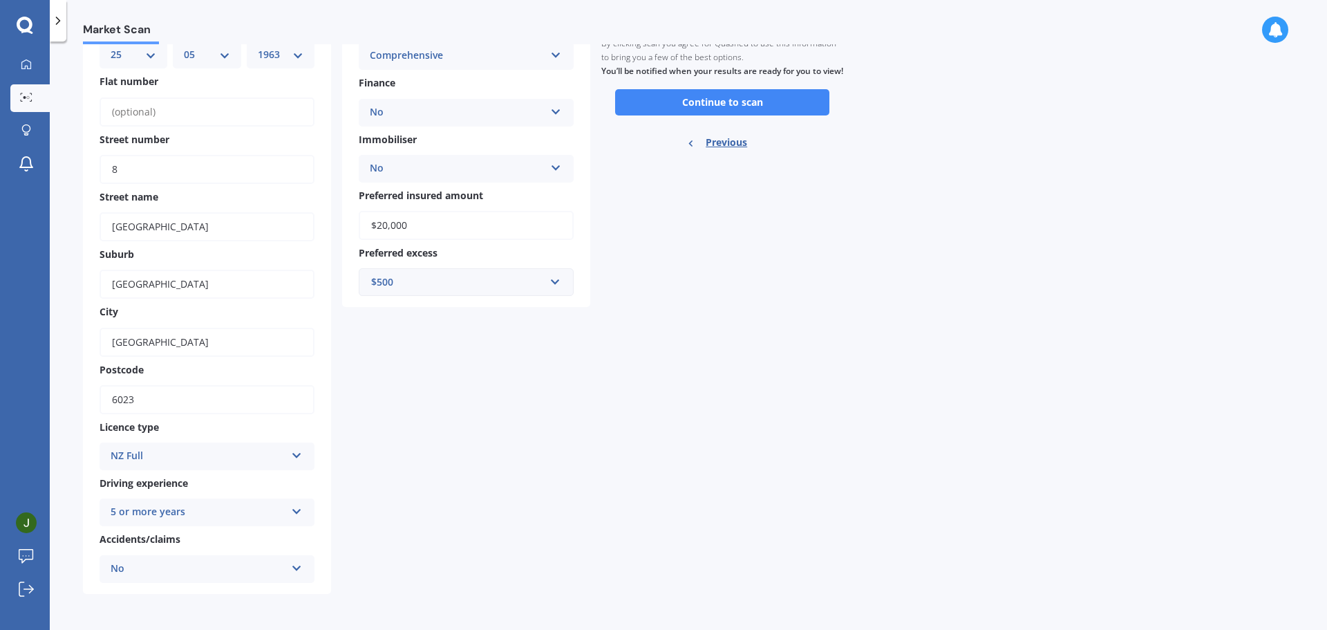
scroll to position [0, 0]
